Goal: Transaction & Acquisition: Purchase product/service

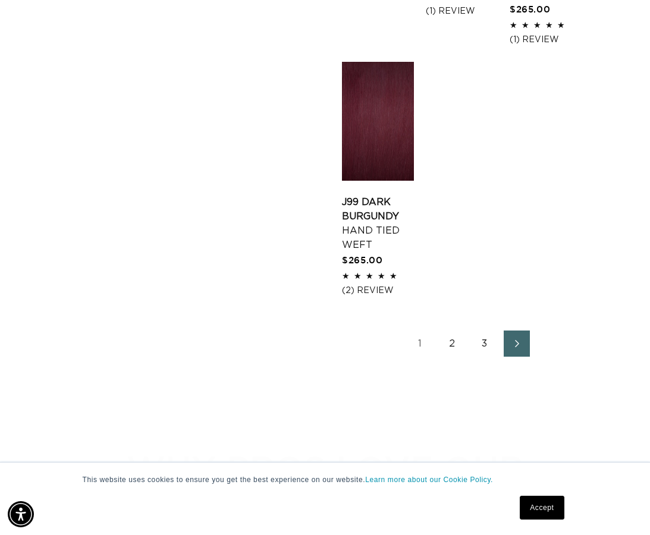
scroll to position [1926, 0]
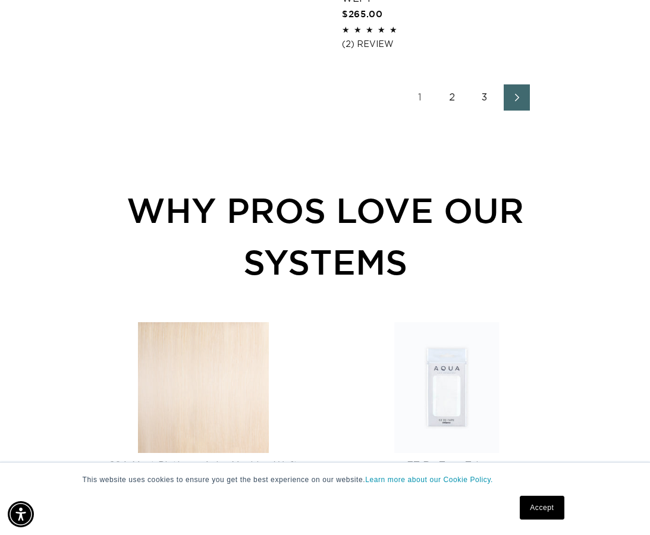
click at [520, 84] on link "Next page" at bounding box center [517, 97] width 26 height 26
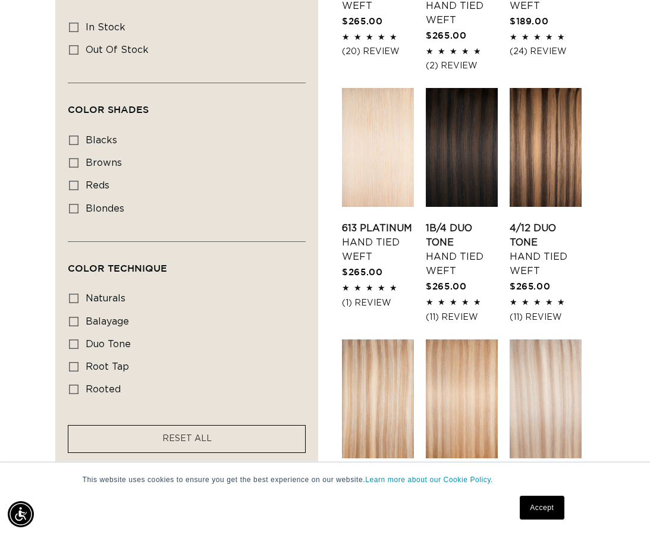
scroll to position [631, 0]
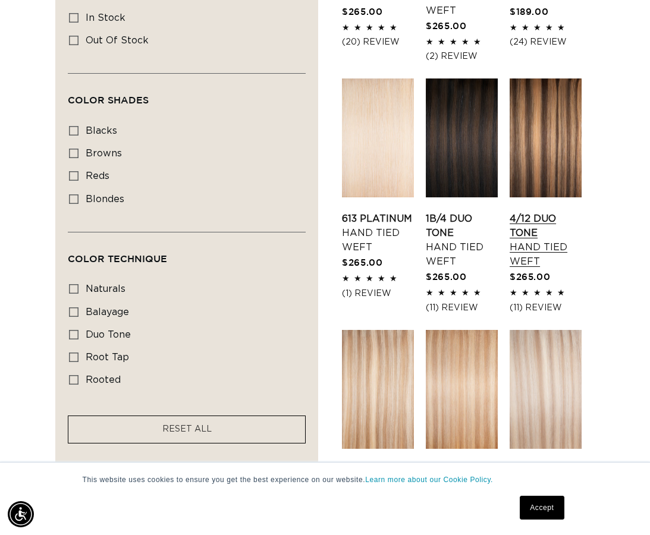
click at [537, 212] on link "4/12 Duo Tone Hand Tied Weft" at bounding box center [545, 240] width 72 height 57
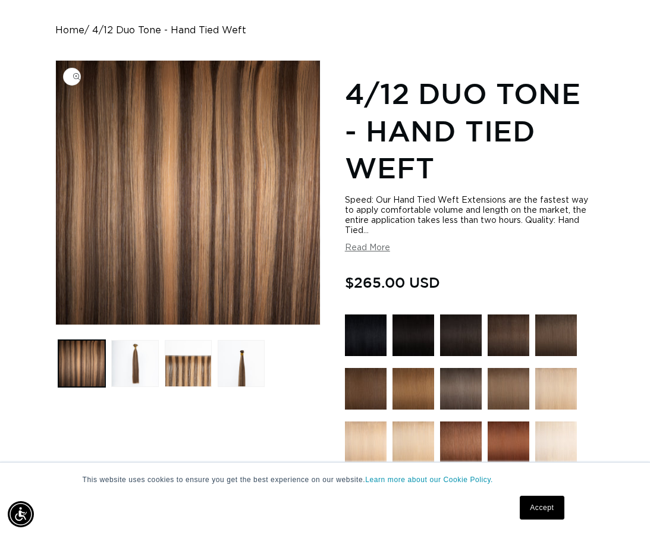
scroll to position [136, 0]
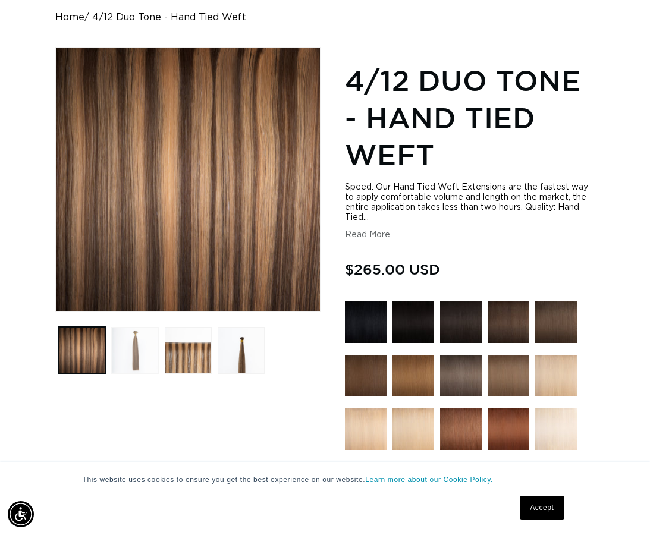
click at [122, 339] on button "Load image 2 in gallery view" at bounding box center [134, 350] width 47 height 47
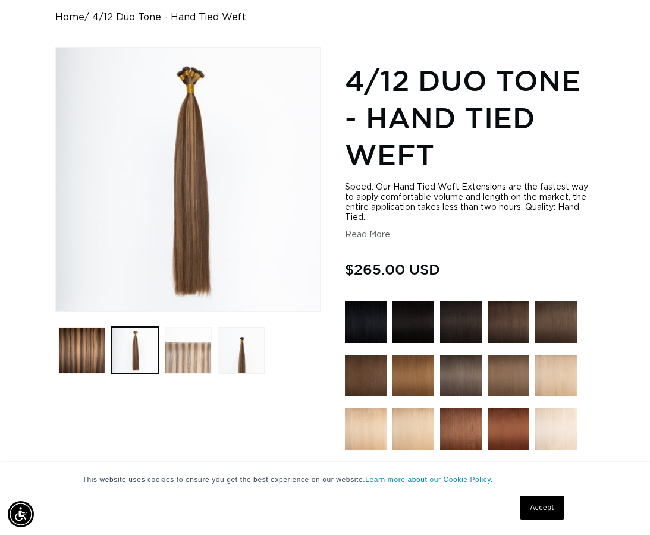
scroll to position [0, 565]
click at [193, 335] on button "Load image 3 in gallery view" at bounding box center [188, 350] width 47 height 47
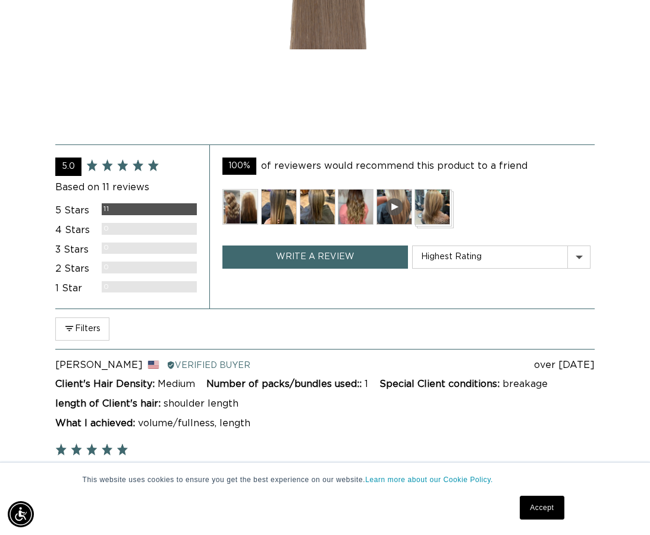
scroll to position [2093, 0]
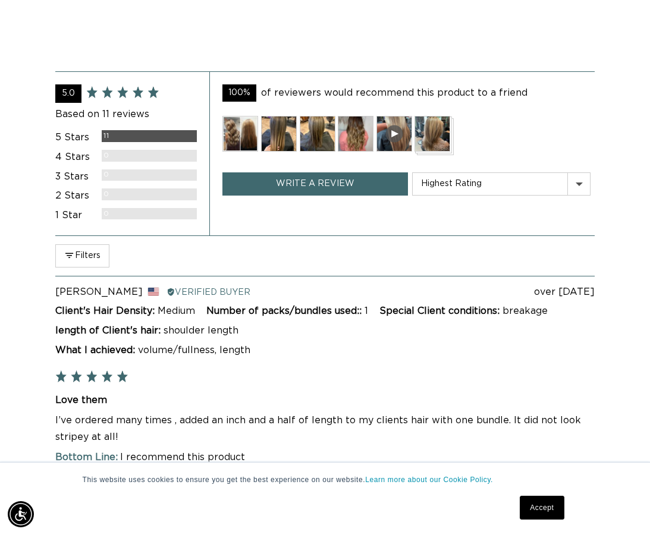
click at [279, 116] on img at bounding box center [279, 134] width 36 height 36
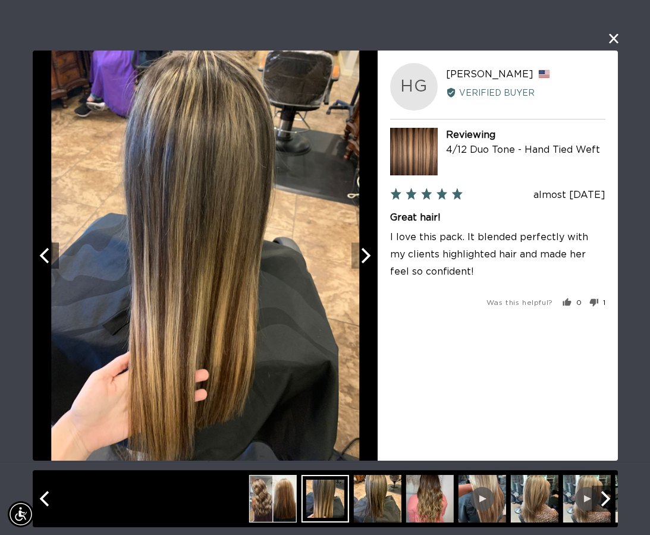
scroll to position [0, 0]
click at [359, 261] on icon "Next" at bounding box center [363, 255] width 15 height 15
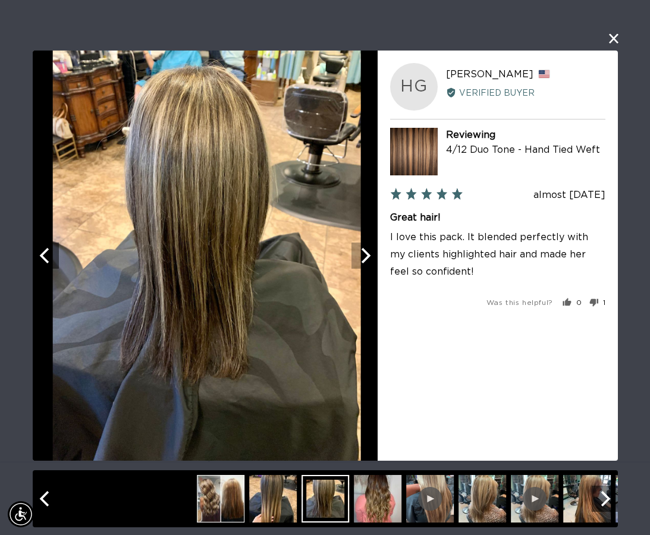
click at [359, 261] on icon "Next" at bounding box center [363, 255] width 15 height 15
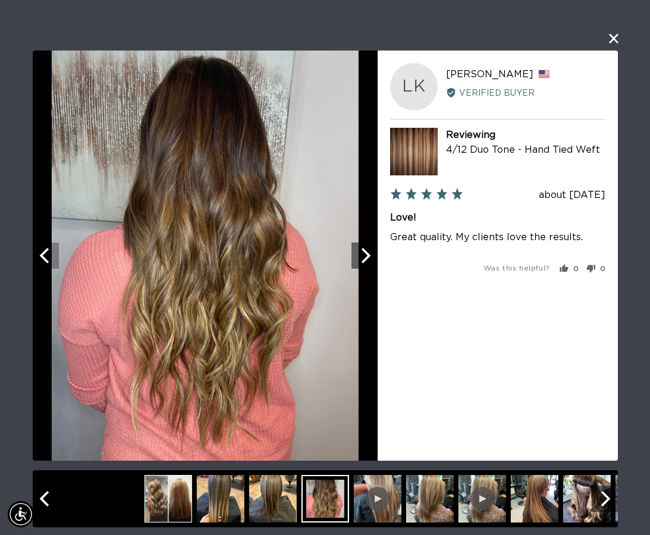
click at [55, 255] on button "Previous" at bounding box center [46, 256] width 26 height 26
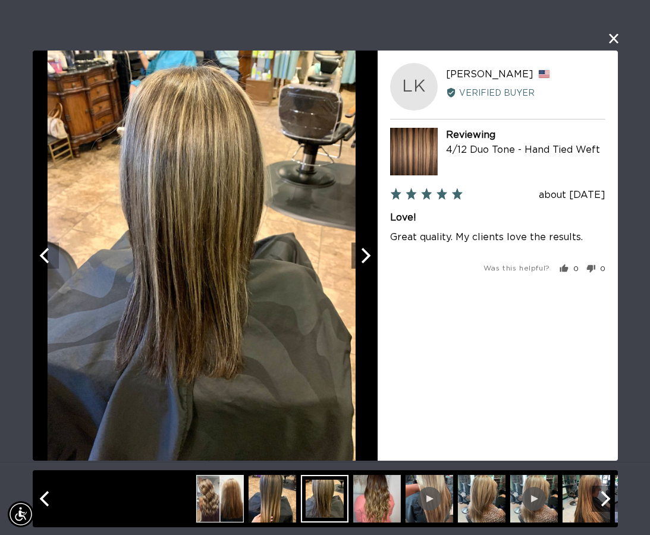
scroll to position [0, 565]
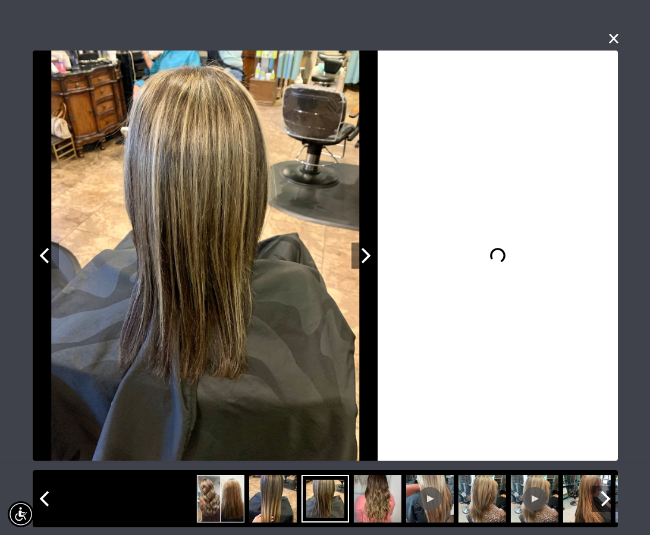
click at [55, 255] on button "Previous" at bounding box center [46, 256] width 26 height 26
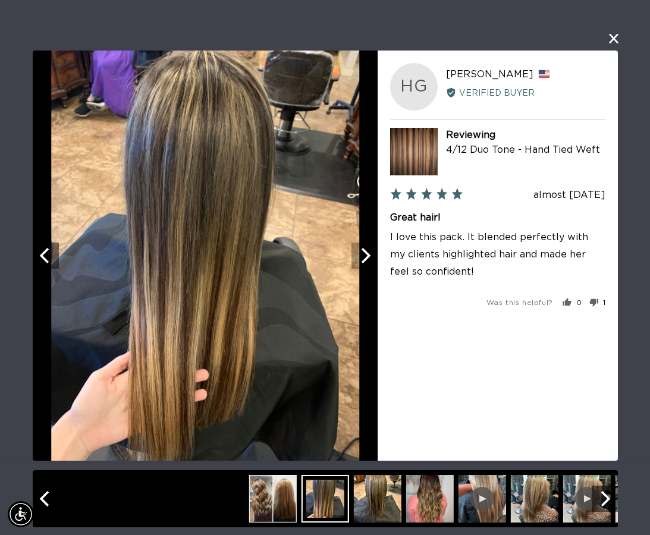
scroll to position [0, 1131]
click at [366, 262] on icon "Next" at bounding box center [363, 255] width 15 height 15
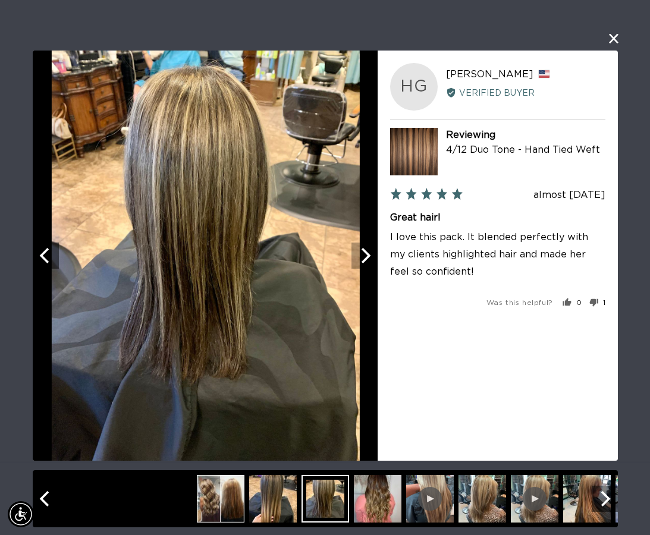
click at [366, 262] on icon "Next" at bounding box center [363, 255] width 15 height 15
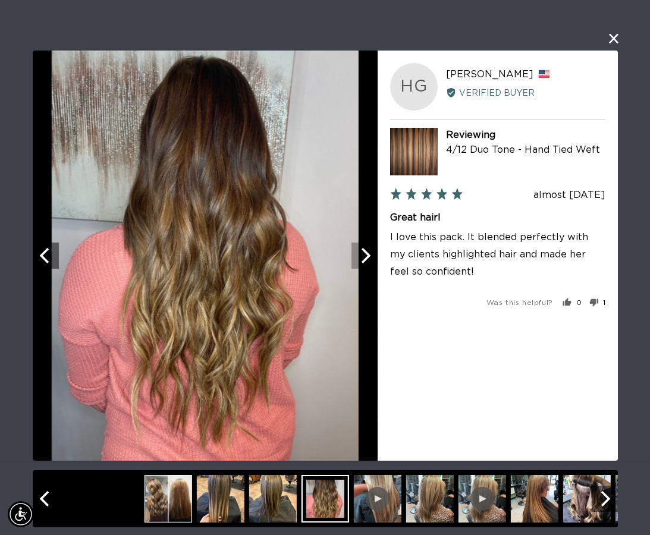
click at [366, 262] on icon "Next" at bounding box center [363, 255] width 15 height 15
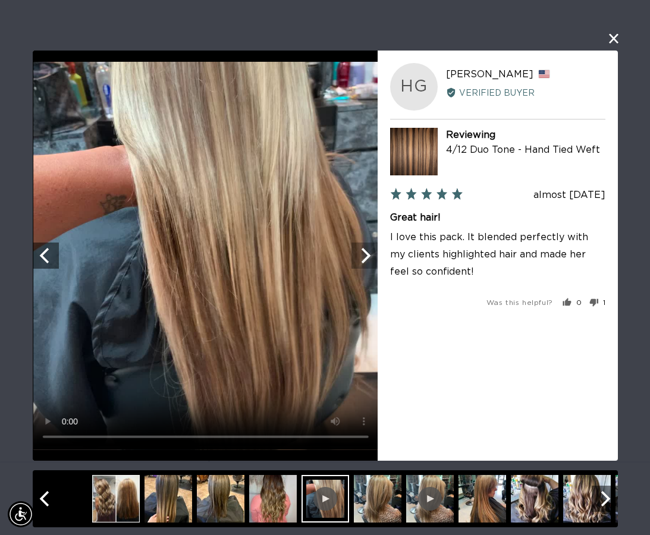
click at [366, 262] on icon "Next" at bounding box center [363, 255] width 15 height 15
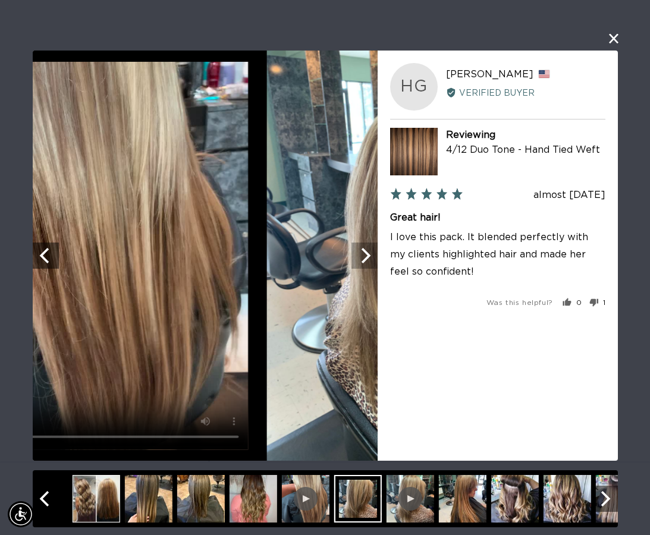
scroll to position [0, 0]
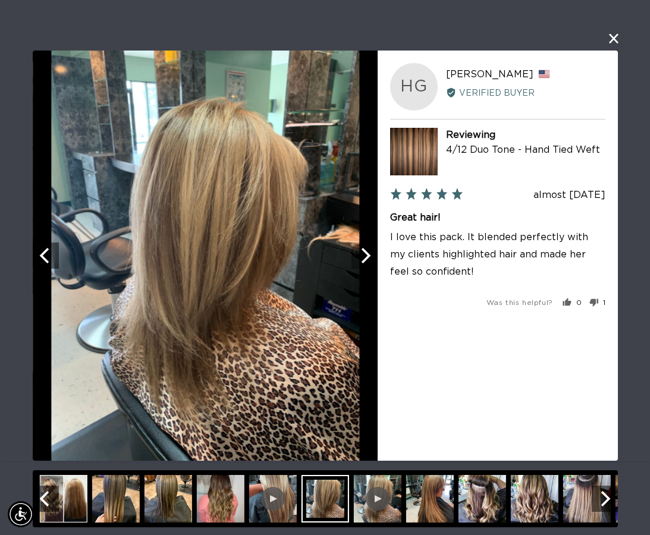
click at [366, 262] on icon "Next" at bounding box center [363, 255] width 15 height 15
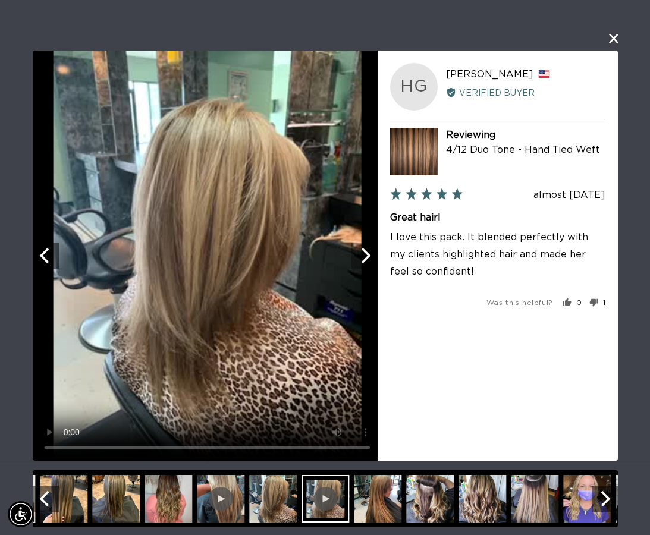
click at [366, 262] on icon "Next" at bounding box center [363, 255] width 15 height 15
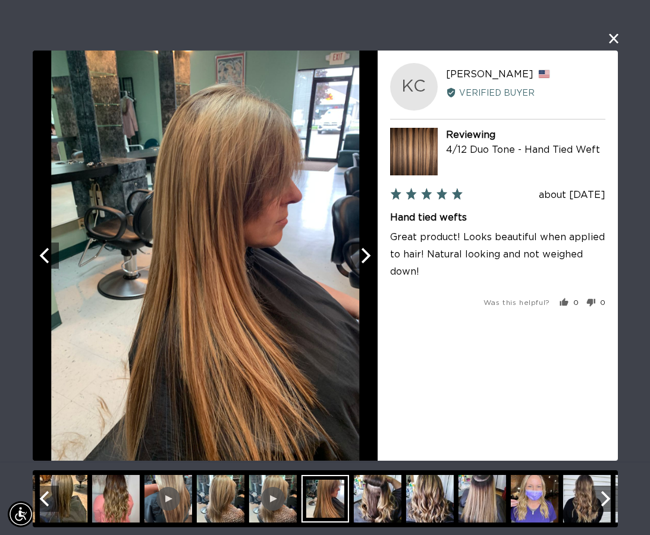
scroll to position [0, 1131]
click at [40, 269] on div at bounding box center [205, 256] width 345 height 410
click at [48, 263] on icon "Previous" at bounding box center [44, 255] width 15 height 15
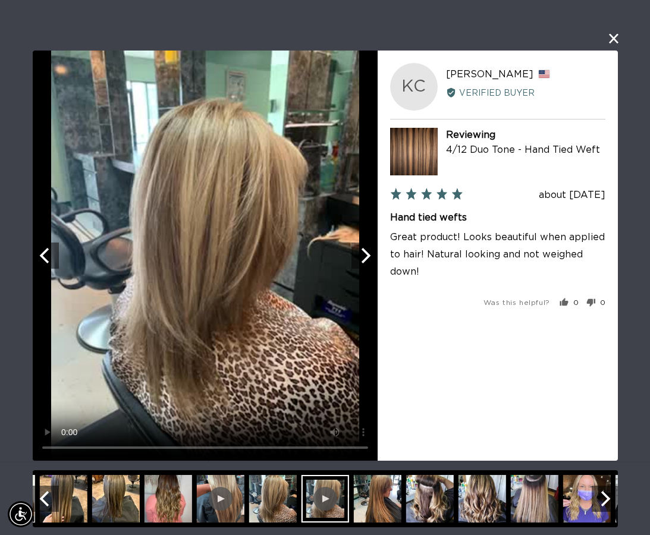
scroll to position [0, 0]
click at [388, 498] on img at bounding box center [377, 499] width 48 height 48
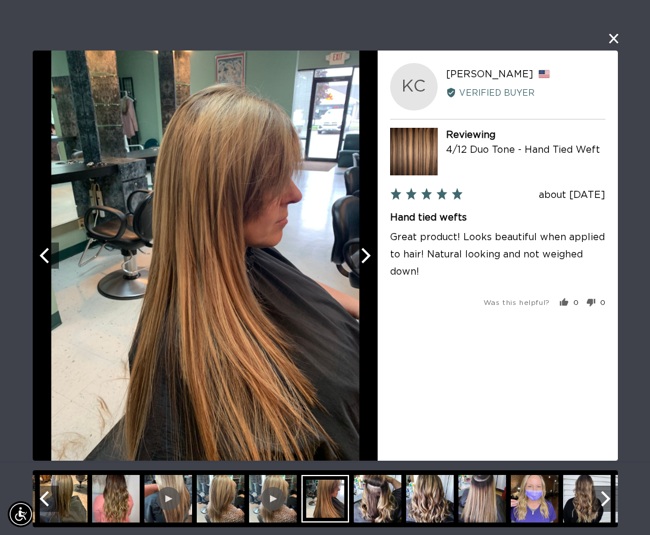
click at [422, 508] on img at bounding box center [430, 499] width 48 height 48
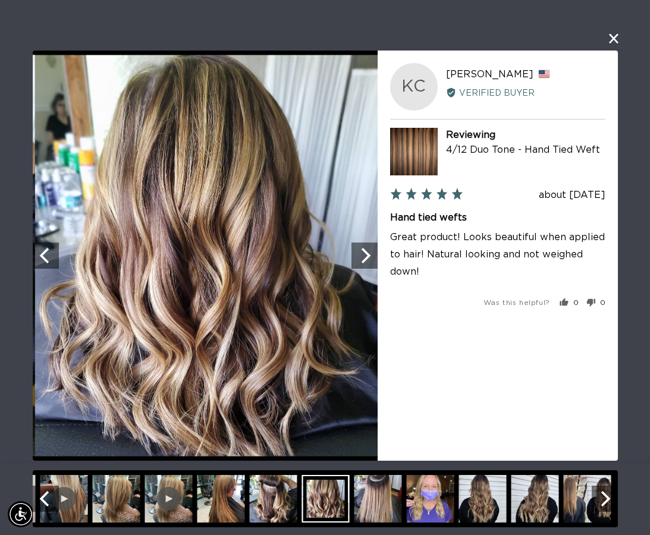
scroll to position [0, 565]
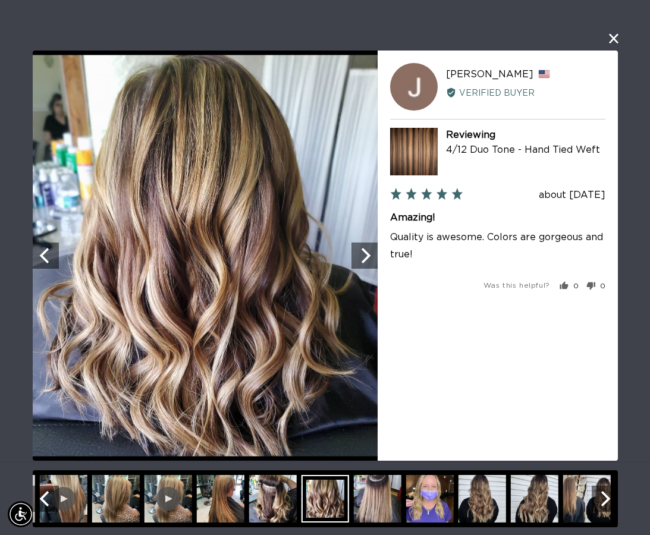
click at [383, 499] on img at bounding box center [377, 499] width 48 height 48
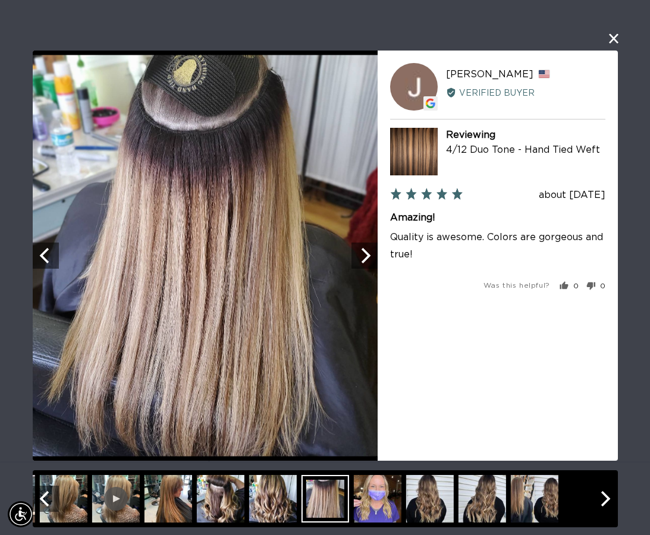
click at [614, 43] on button "close this modal window" at bounding box center [613, 39] width 14 height 14
